Goal: Information Seeking & Learning: Check status

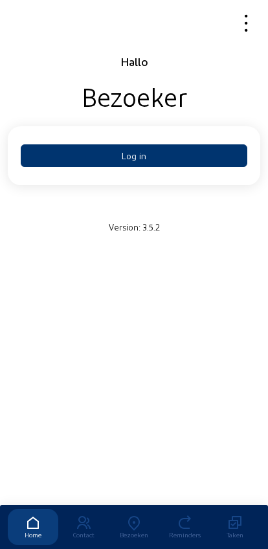
click at [105, 149] on button "Log in" at bounding box center [134, 155] width 226 height 23
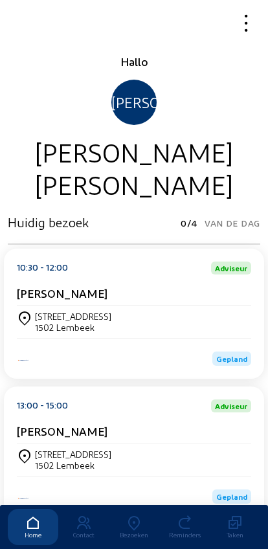
click at [134, 515] on icon at bounding box center [134, 523] width 50 height 16
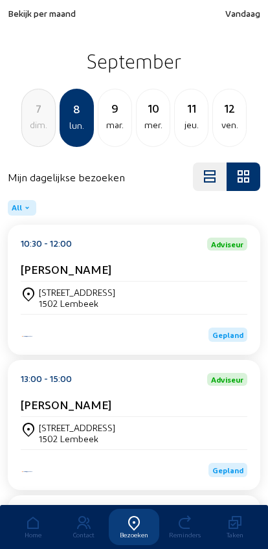
click at [38, 16] on span "Bekijk per maand" at bounding box center [42, 13] width 68 height 11
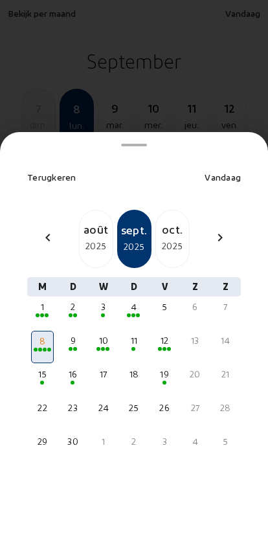
click at [38, 230] on div "chevron_left" at bounding box center [47, 239] width 31 height 19
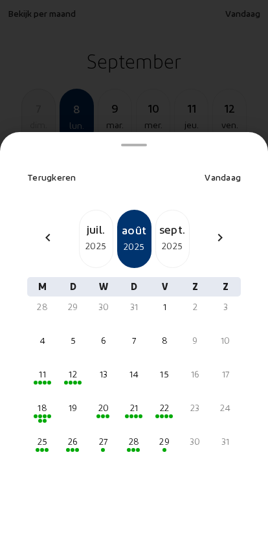
click at [97, 238] on div "2025" at bounding box center [96, 246] width 33 height 16
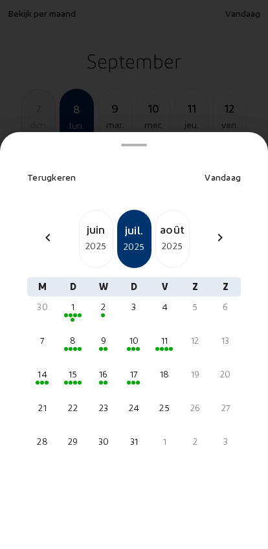
click at [104, 334] on div "9" at bounding box center [103, 340] width 20 height 13
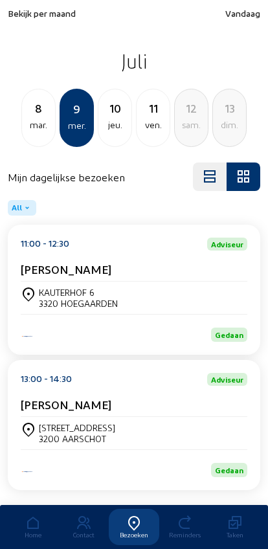
click at [32, 122] on div "mar." at bounding box center [38, 125] width 33 height 16
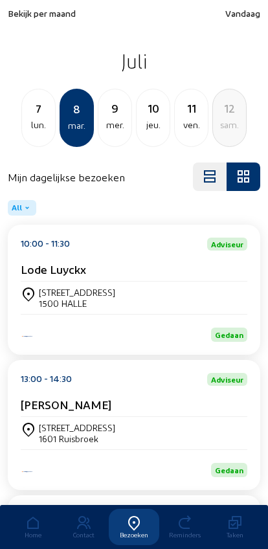
click at [102, 122] on div "mer." at bounding box center [114, 125] width 33 height 16
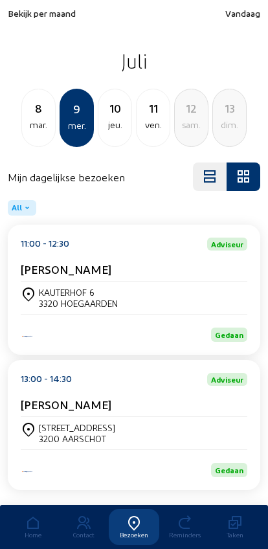
click at [115, 118] on div "jeu." at bounding box center [114, 125] width 33 height 16
click at [114, 120] on div "ven." at bounding box center [114, 125] width 33 height 16
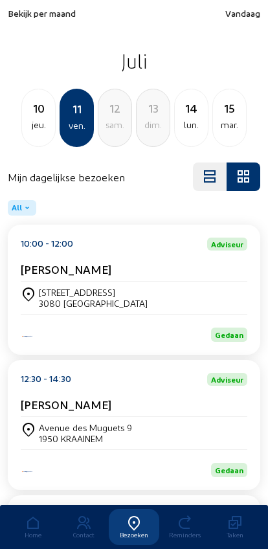
click at [191, 113] on div "14" at bounding box center [191, 108] width 33 height 18
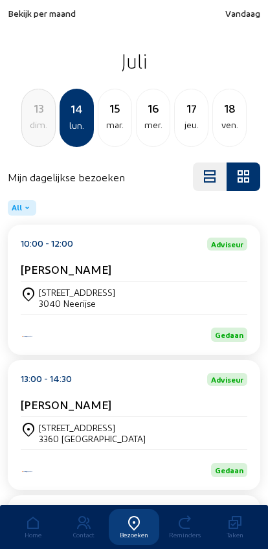
click at [117, 116] on div "15" at bounding box center [114, 108] width 33 height 18
click at [102, 132] on div "mer." at bounding box center [114, 125] width 33 height 16
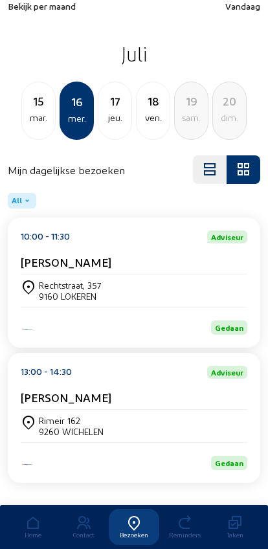
scroll to position [36, 0]
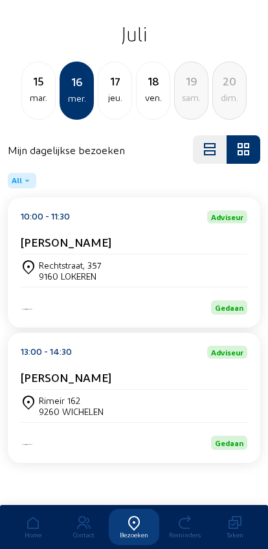
click at [109, 91] on div "jeu." at bounding box center [114, 98] width 33 height 16
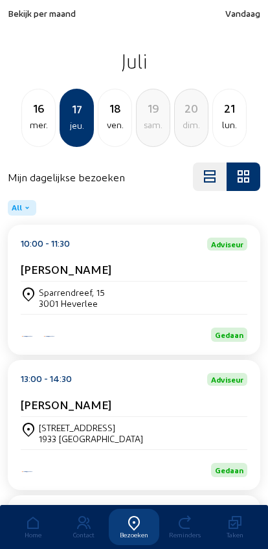
click at [236, 18] on span "Vandaag" at bounding box center [242, 13] width 35 height 11
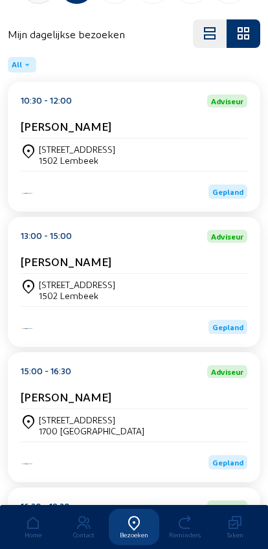
scroll to position [123, 0]
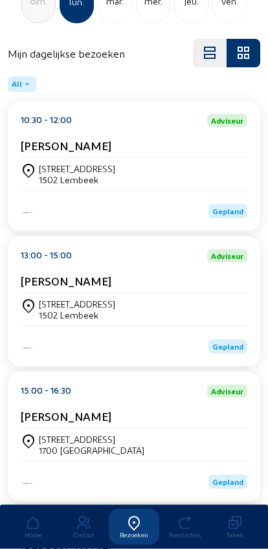
click at [49, 151] on cam-card-title "Geert Bontridder" at bounding box center [66, 146] width 91 height 14
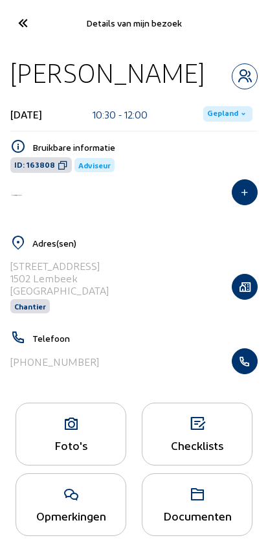
click at [246, 362] on icon "button" at bounding box center [244, 361] width 25 height 13
